Goal: Information Seeking & Learning: Learn about a topic

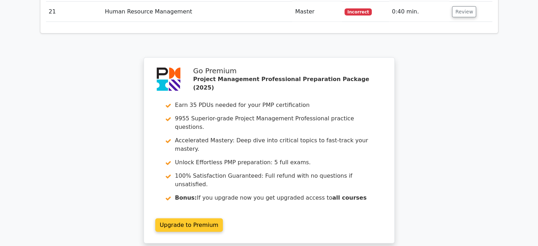
scroll to position [1859, 0]
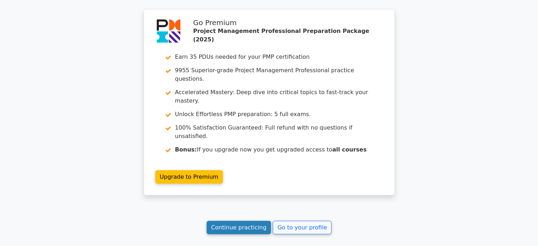
click at [237, 221] on link "Continue practicing" at bounding box center [238, 227] width 65 height 13
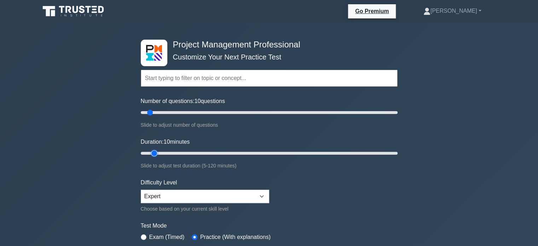
click at [158, 152] on input "Duration: 10 minutes" at bounding box center [269, 153] width 257 height 8
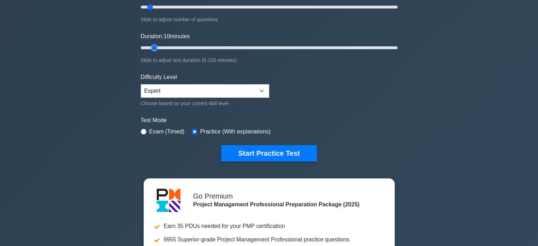
scroll to position [106, 0]
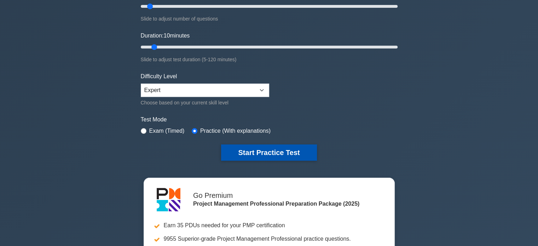
click at [259, 154] on button "Start Practice Test" at bounding box center [268, 152] width 95 height 16
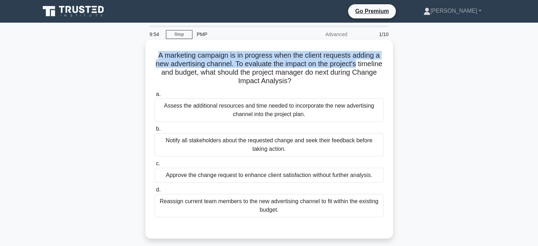
drag, startPoint x: 155, startPoint y: 55, endPoint x: 375, endPoint y: 61, distance: 219.2
click at [375, 61] on h5 "A marketing campaign is in progress when the client requests adding a new adver…" at bounding box center [269, 68] width 230 height 35
click at [377, 65] on h5 "A marketing campaign is in progress when the client requests adding a new adver…" at bounding box center [269, 68] width 230 height 35
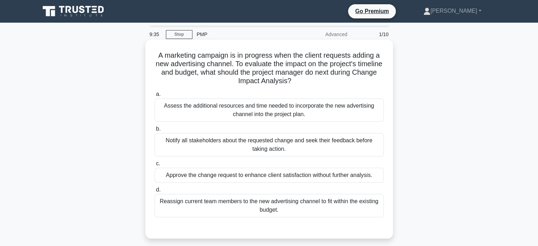
click at [266, 110] on div "Assess the additional resources and time needed to incorporate the new advertis…" at bounding box center [268, 109] width 229 height 23
click at [154, 96] on input "a. Assess the additional resources and time needed to incorporate the new adver…" at bounding box center [154, 94] width 0 height 5
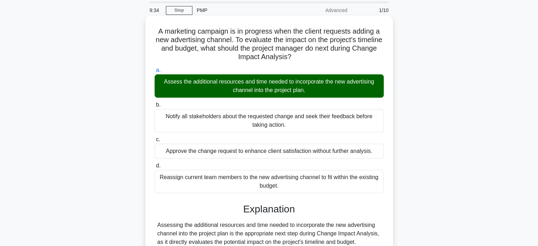
scroll to position [136, 0]
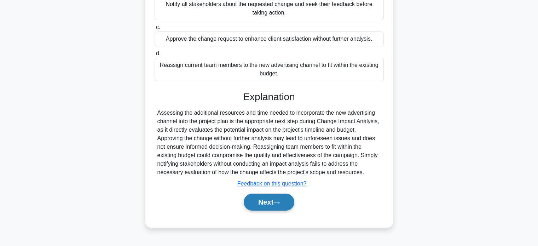
click at [257, 201] on button "Next" at bounding box center [268, 201] width 51 height 17
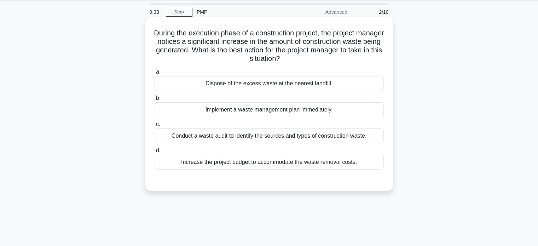
scroll to position [0, 0]
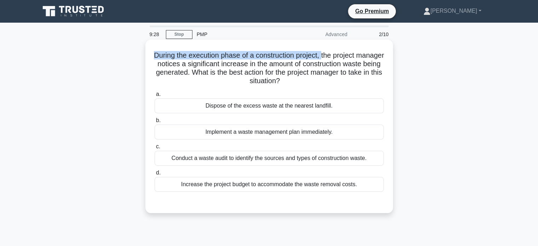
drag, startPoint x: 166, startPoint y: 56, endPoint x: 338, endPoint y: 53, distance: 172.1
click at [338, 53] on h5 "During the execution phase of a construction project, the project manager notic…" at bounding box center [269, 68] width 230 height 35
click at [267, 158] on div "Conduct a waste audit to identify the sources and types of construction waste." at bounding box center [268, 158] width 229 height 15
click at [154, 149] on input "c. Conduct a waste audit to identify the sources and types of construction wast…" at bounding box center [154, 146] width 0 height 5
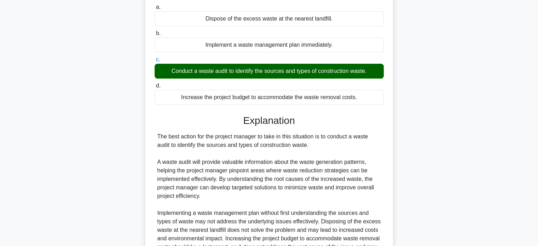
scroll to position [164, 0]
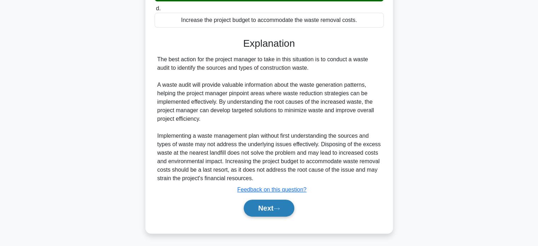
click at [261, 209] on button "Next" at bounding box center [268, 207] width 51 height 17
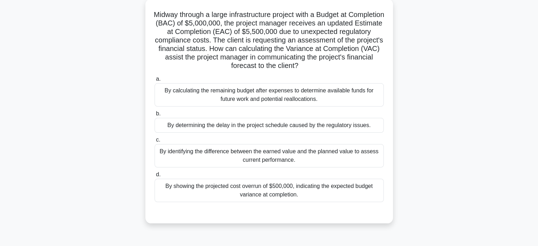
scroll to position [30, 0]
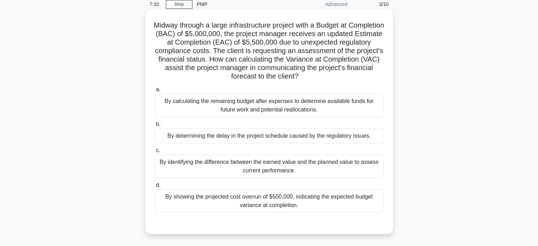
click at [266, 199] on div "By showing the projected cost overrun of $500,000, indicating the expected budg…" at bounding box center [268, 200] width 229 height 23
click at [154, 187] on input "d. By showing the projected cost overrun of $500,000, indicating the expected b…" at bounding box center [154, 185] width 0 height 5
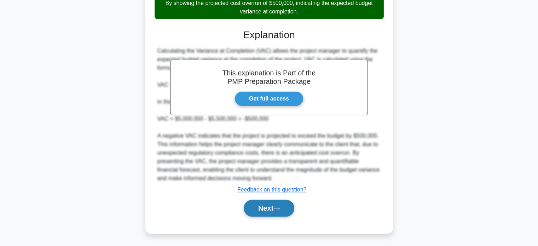
click at [264, 205] on button "Next" at bounding box center [268, 207] width 51 height 17
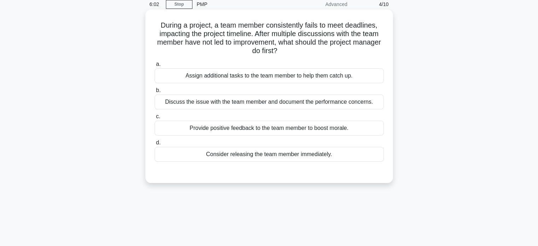
click at [272, 100] on div "Discuss the issue with the team member and document the performance concerns." at bounding box center [268, 101] width 229 height 15
click at [154, 93] on input "b. Discuss the issue with the team member and document the performance concerns." at bounding box center [154, 90] width 0 height 5
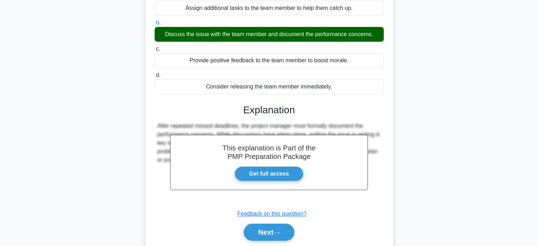
scroll to position [136, 0]
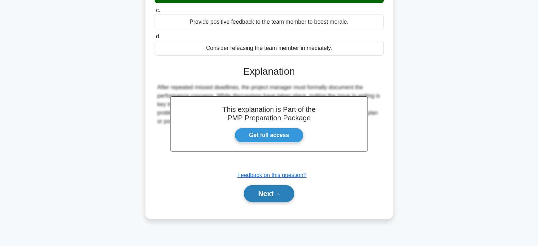
click at [260, 188] on button "Next" at bounding box center [268, 193] width 51 height 17
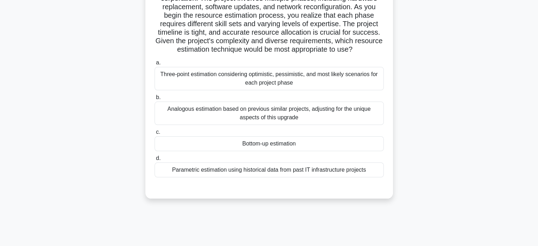
scroll to position [30, 0]
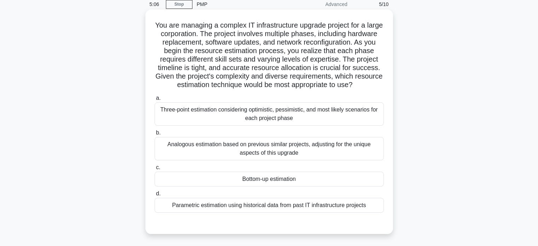
click at [261, 203] on div "Parametric estimation using historical data from past IT infrastructure projects" at bounding box center [268, 205] width 229 height 15
click at [154, 196] on input "d. Parametric estimation using historical data from past IT infrastructure proj…" at bounding box center [154, 193] width 0 height 5
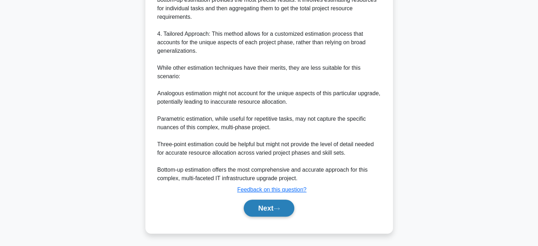
click at [266, 206] on button "Next" at bounding box center [268, 207] width 51 height 17
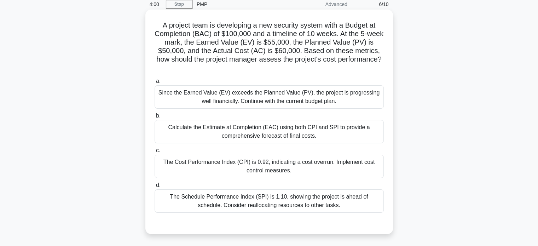
click at [264, 135] on div "Calculate the Estimate at Completion (EAC) using both CPI and SPI to provide a …" at bounding box center [268, 131] width 229 height 23
click at [154, 118] on input "b. Calculate the Estimate at Completion (EAC) using both CPI and SPI to provide…" at bounding box center [154, 115] width 0 height 5
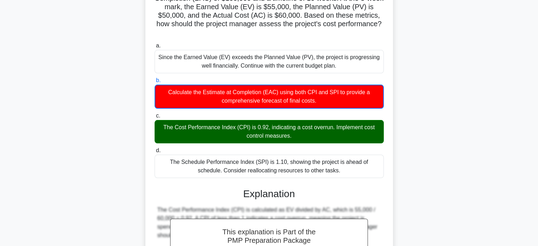
scroll to position [171, 0]
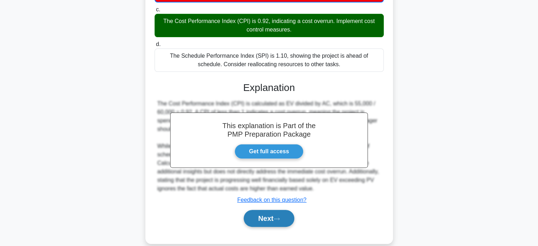
click at [269, 219] on button "Next" at bounding box center [268, 218] width 51 height 17
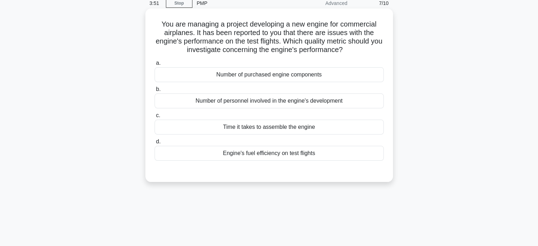
scroll to position [30, 0]
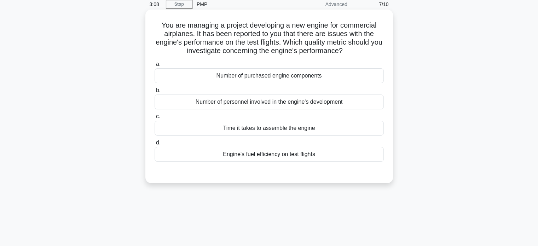
click at [269, 153] on div "Engine's fuel efficiency on test flights" at bounding box center [268, 154] width 229 height 15
click at [154, 145] on input "d. Engine's fuel efficiency on test flights" at bounding box center [154, 142] width 0 height 5
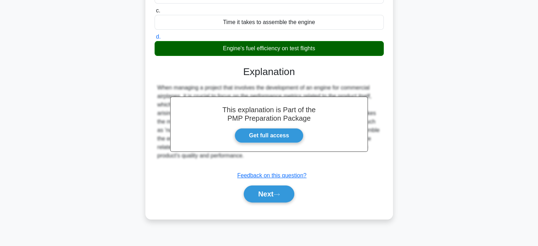
scroll to position [136, 0]
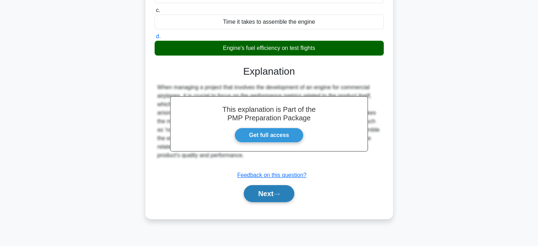
click at [270, 190] on button "Next" at bounding box center [268, 193] width 51 height 17
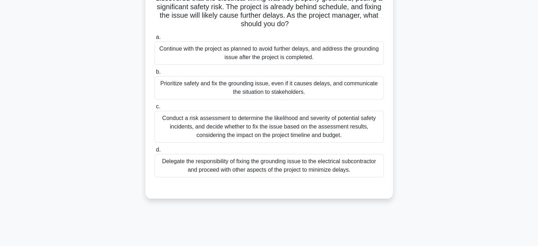
scroll to position [30, 0]
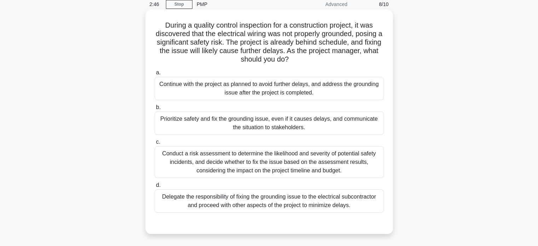
click at [259, 118] on div "Prioritize safety and fix the grounding issue, even if it causes delays, and co…" at bounding box center [268, 122] width 229 height 23
click at [154, 110] on input "b. Prioritize safety and fix the grounding issue, even if it causes delays, and…" at bounding box center [154, 107] width 0 height 5
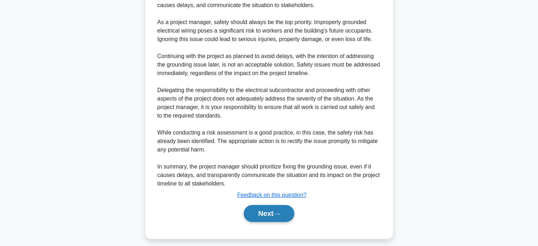
click at [264, 215] on button "Next" at bounding box center [268, 213] width 51 height 17
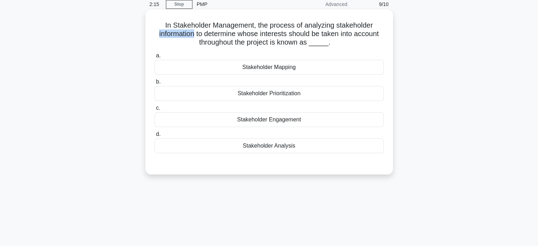
drag, startPoint x: 154, startPoint y: 34, endPoint x: 192, endPoint y: 37, distance: 38.2
click at [192, 37] on h5 "In Stakeholder Management, the process of analyzing stakeholder information to …" at bounding box center [269, 34] width 230 height 26
drag, startPoint x: 196, startPoint y: 35, endPoint x: 252, endPoint y: 35, distance: 55.8
click at [252, 35] on h5 "In Stakeholder Management, the process of analyzing stakeholder information to …" at bounding box center [269, 34] width 230 height 26
click at [269, 146] on div "Stakeholder Analysis" at bounding box center [268, 145] width 229 height 15
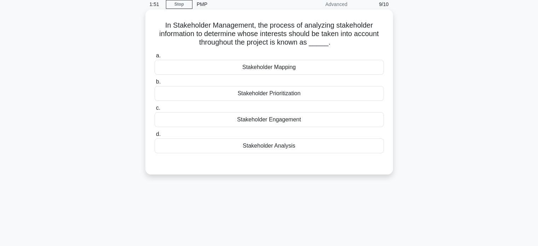
click at [154, 136] on input "d. Stakeholder Analysis" at bounding box center [154, 134] width 0 height 5
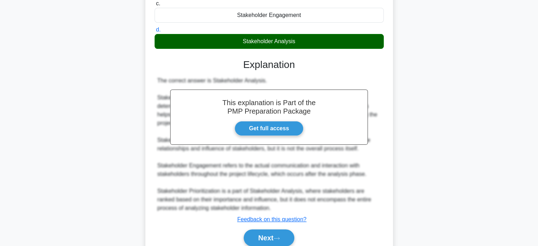
scroll to position [164, 0]
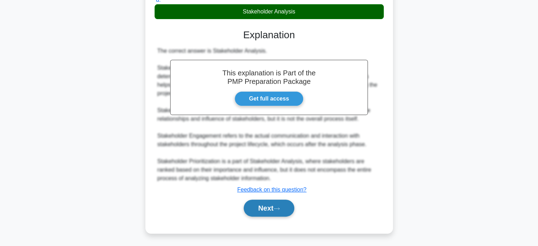
click at [264, 205] on button "Next" at bounding box center [268, 207] width 51 height 17
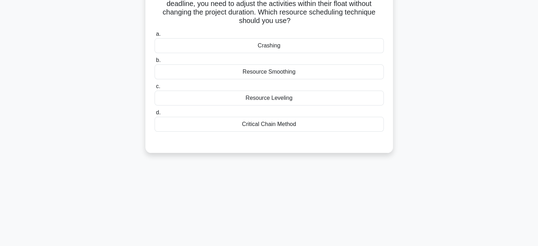
scroll to position [0, 0]
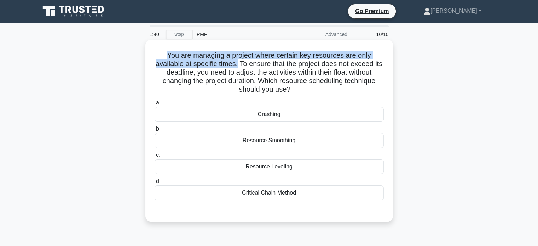
drag, startPoint x: 166, startPoint y: 55, endPoint x: 241, endPoint y: 65, distance: 75.8
click at [241, 65] on h5 "You are managing a project where certain key resources are only available at sp…" at bounding box center [269, 72] width 230 height 43
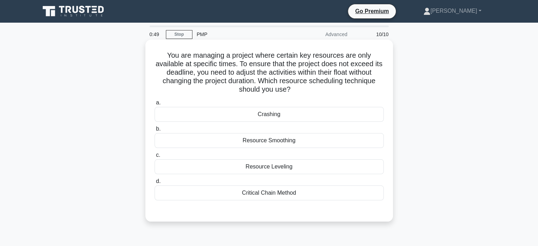
click at [269, 142] on div "Resource Smoothing" at bounding box center [268, 140] width 229 height 15
click at [154, 131] on input "b. Resource Smoothing" at bounding box center [154, 129] width 0 height 5
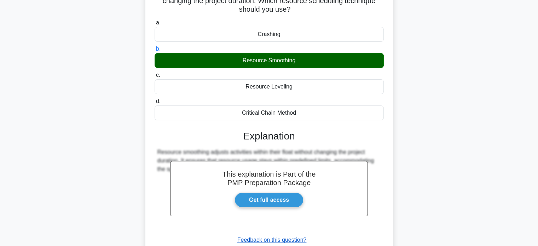
scroll to position [136, 0]
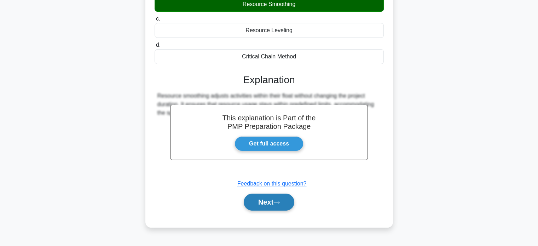
click at [278, 200] on icon at bounding box center [276, 202] width 6 height 4
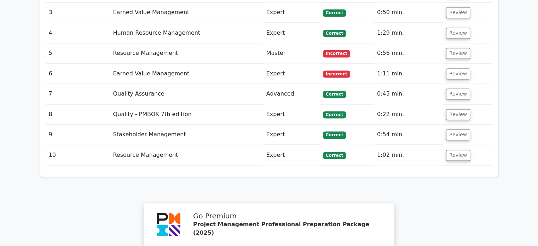
scroll to position [1131, 0]
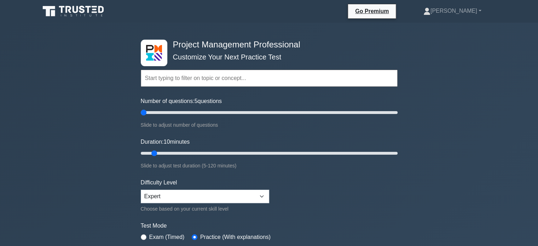
drag, startPoint x: 140, startPoint y: 113, endPoint x: 134, endPoint y: 114, distance: 6.4
type input "5"
click at [141, 114] on input "Number of questions: 5 questions" at bounding box center [269, 112] width 257 height 8
drag, startPoint x: 154, startPoint y: 152, endPoint x: 138, endPoint y: 152, distance: 15.5
type input "5"
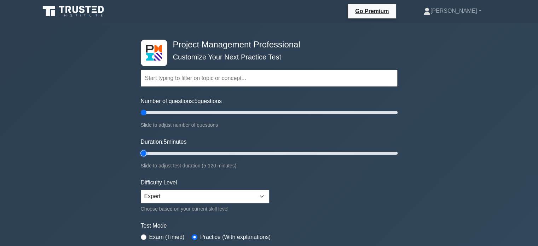
click at [141, 152] on input "Duration: 5 minutes" at bounding box center [269, 153] width 257 height 8
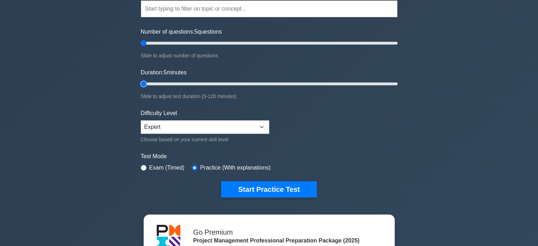
scroll to position [106, 0]
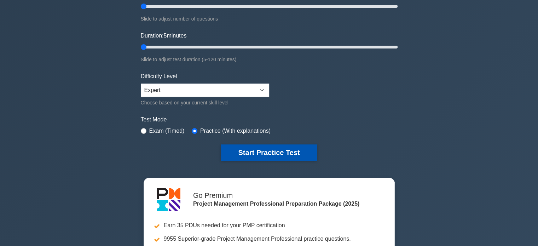
click at [274, 147] on button "Start Practice Test" at bounding box center [268, 152] width 95 height 16
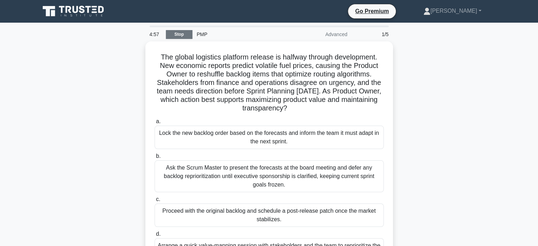
click at [177, 35] on link "Stop" at bounding box center [179, 34] width 27 height 9
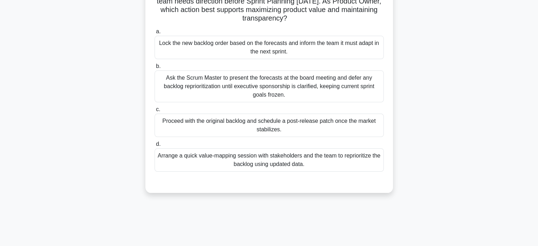
scroll to position [30, 0]
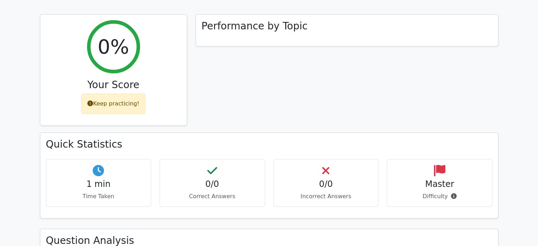
scroll to position [247, 0]
